Goal: Transaction & Acquisition: Purchase product/service

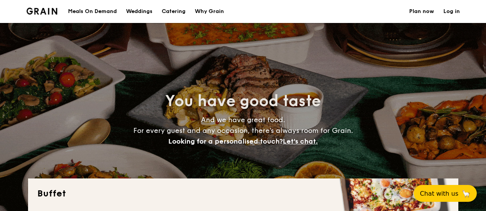
select select
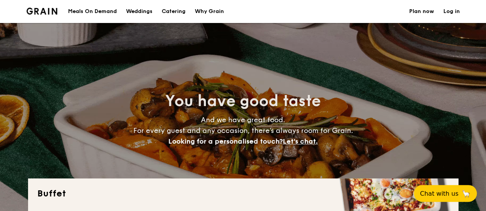
click at [180, 10] on h1 "Catering" at bounding box center [174, 11] width 24 height 23
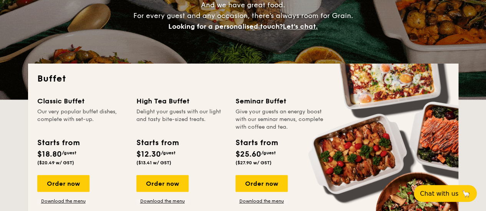
scroll to position [154, 0]
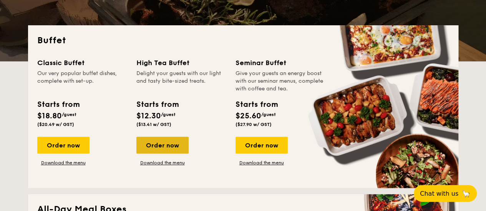
click at [171, 149] on div "Order now" at bounding box center [162, 145] width 52 height 17
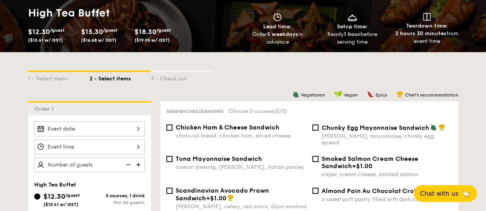
scroll to position [230, 0]
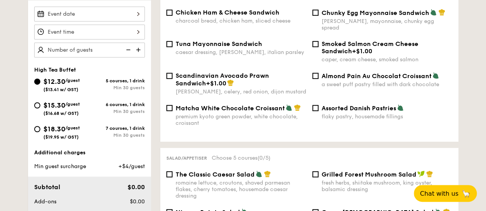
click at [40, 128] on div "$18.30 /guest ($19.95 w/ GST)" at bounding box center [61, 132] width 55 height 16
click at [40, 128] on input "$18.30 /guest ($19.95 w/ GST) 7 courses, 1 drink Min 30 guests" at bounding box center [37, 129] width 6 height 6
radio input "true"
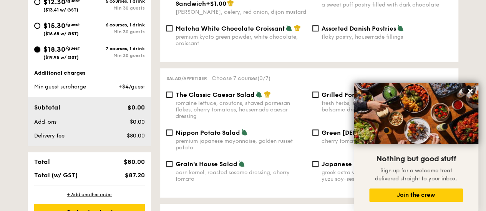
scroll to position [345, 0]
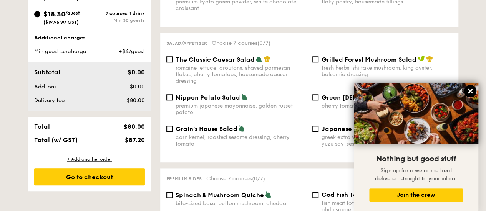
click at [466, 91] on button at bounding box center [470, 91] width 12 height 12
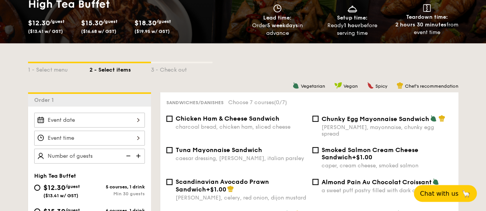
scroll to position [77, 0]
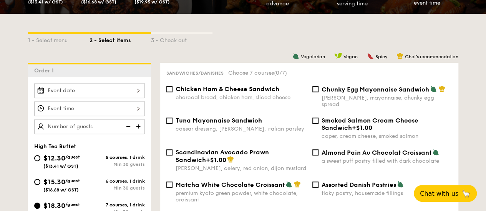
select select
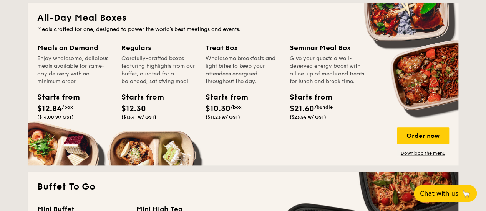
scroll to position [307, 0]
